Goal: Communication & Community: Connect with others

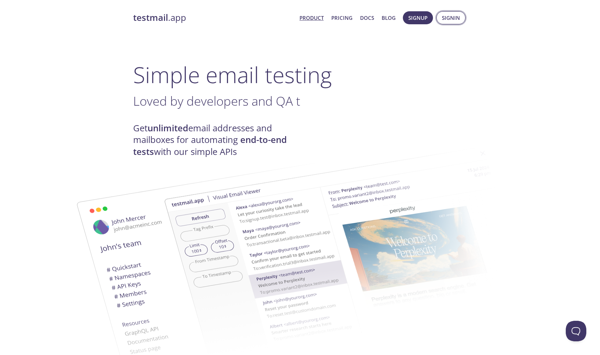
click at [447, 19] on span "Signin" at bounding box center [451, 17] width 18 height 9
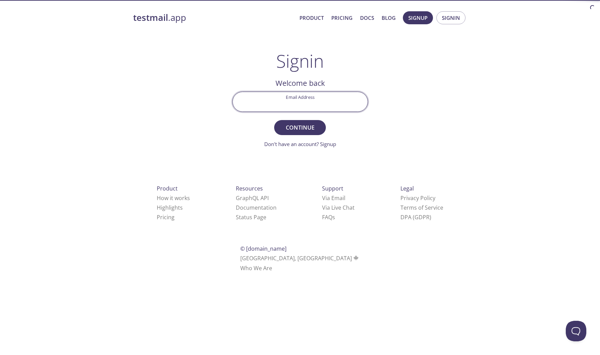
click at [307, 105] on input "Email Address" at bounding box center [300, 102] width 135 height 20
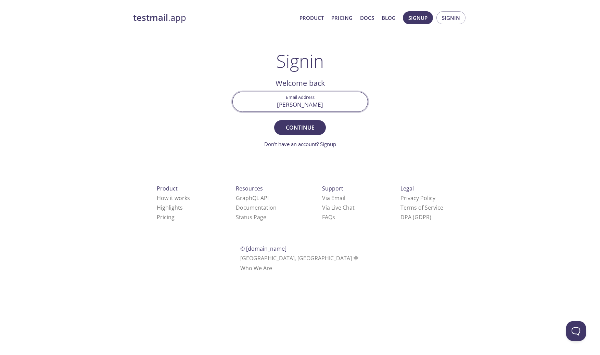
click at [0, 281] on com-1password-button at bounding box center [0, 281] width 0 height 0
click at [332, 102] on input "[PERSON_NAME]" at bounding box center [300, 102] width 135 height 20
click at [0, 281] on com-1password-button at bounding box center [0, 281] width 0 height 0
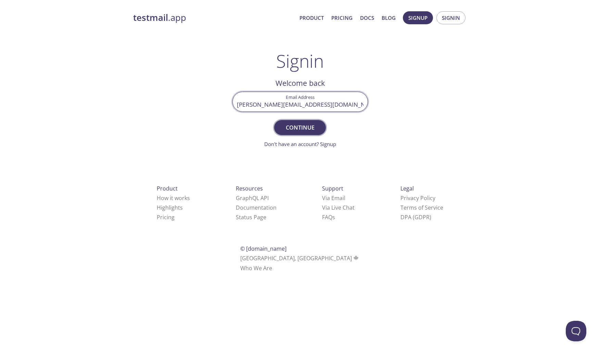
type input "[PERSON_NAME][EMAIL_ADDRESS][DOMAIN_NAME]"
click at [306, 125] on span "Continue" at bounding box center [300, 128] width 36 height 10
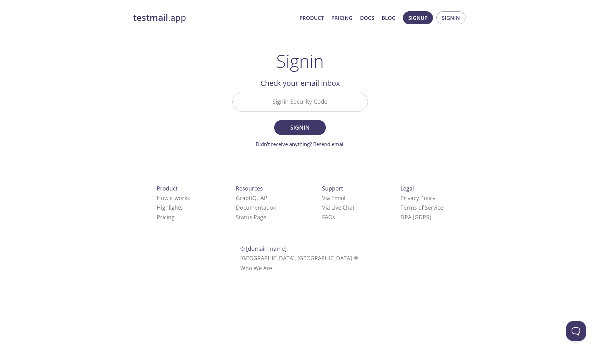
click at [288, 101] on input "Signin Security Code" at bounding box center [300, 102] width 135 height 20
paste input "L1ZGUN3"
type input "L1ZGUN3"
click at [393, 134] on div "testmail .app Product Pricing Docs Blog Signup Signin Signin Welcome back Email…" at bounding box center [300, 149] width 350 height 285
click at [308, 130] on span "Signin" at bounding box center [300, 128] width 36 height 10
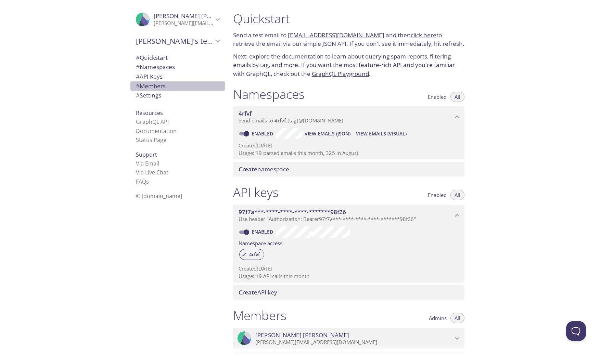
click at [156, 87] on span "# Members" at bounding box center [151, 86] width 30 height 8
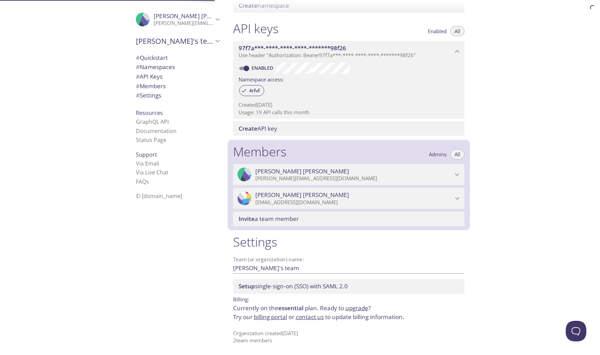
scroll to position [164, 0]
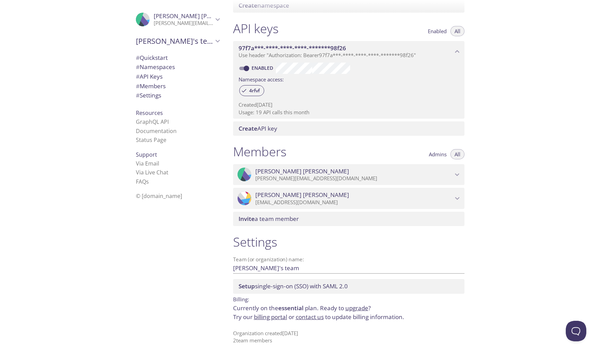
click at [281, 220] on span "Invite a team member" at bounding box center [268, 219] width 60 height 8
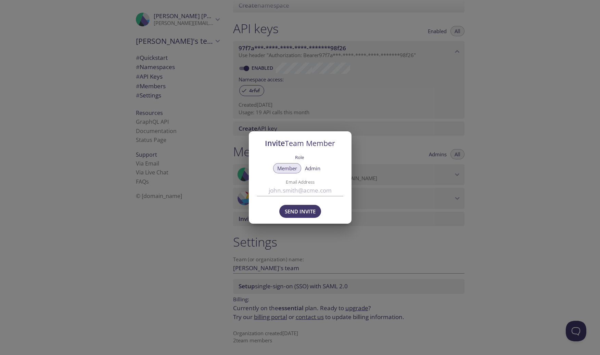
click at [280, 193] on input "Email Address" at bounding box center [300, 190] width 86 height 11
type input "[PERSON_NAME][EMAIL_ADDRESS][DOMAIN_NAME]"
click at [336, 223] on div "Send Invite" at bounding box center [300, 213] width 103 height 24
click at [310, 211] on span "Send Invite" at bounding box center [300, 211] width 31 height 9
